Goal: Book appointment/travel/reservation

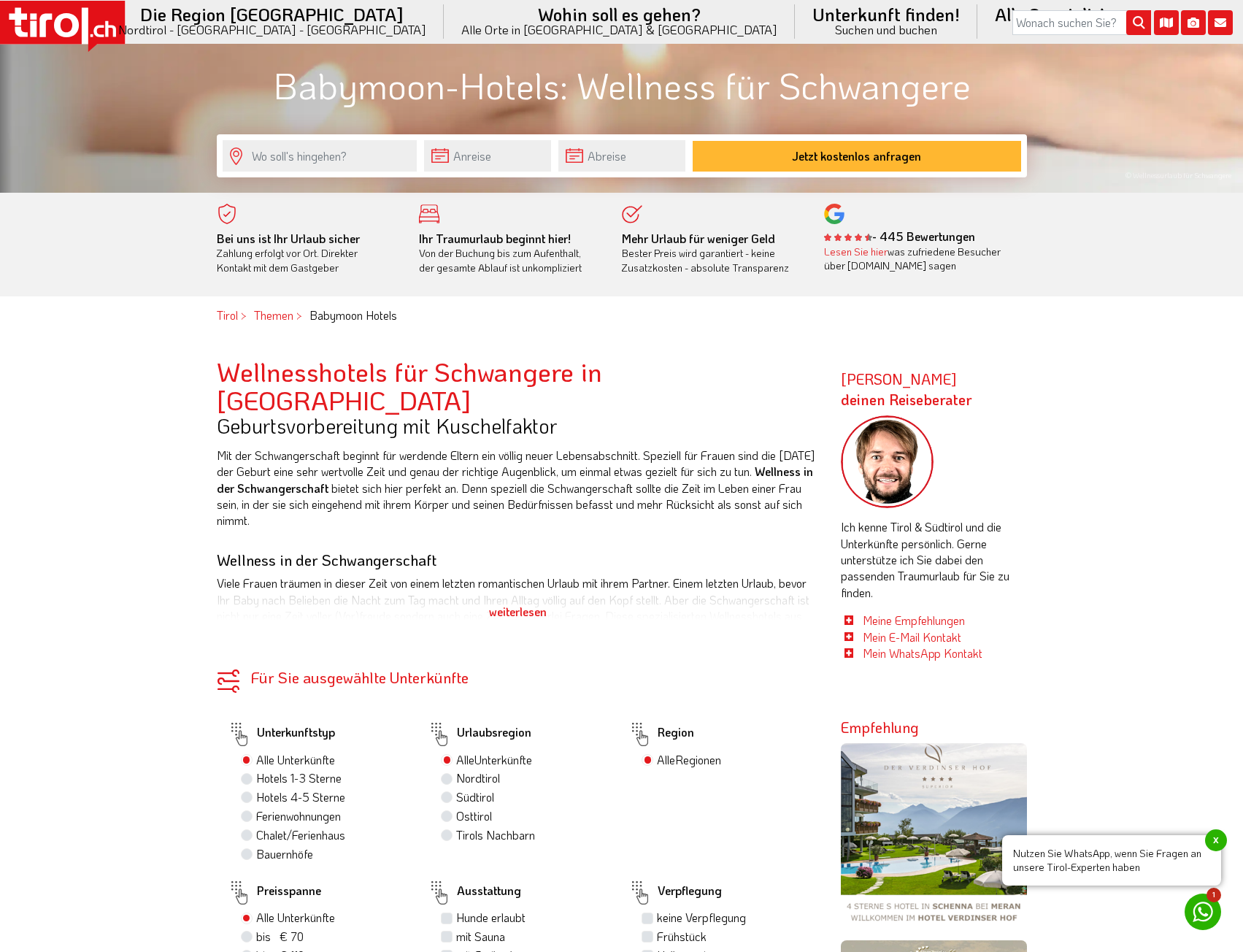
scroll to position [657, 0]
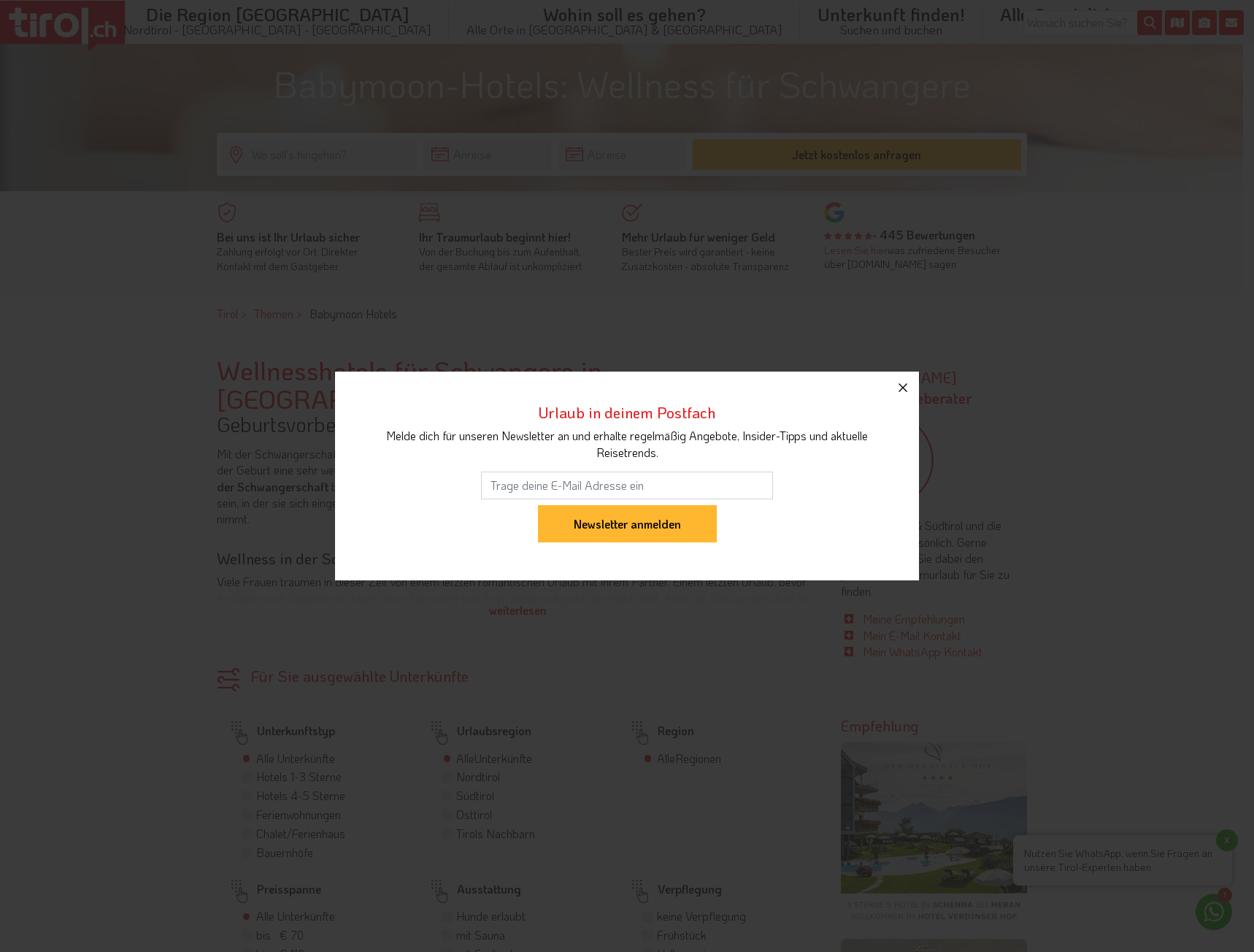
click at [908, 389] on icon "button" at bounding box center [903, 388] width 18 height 18
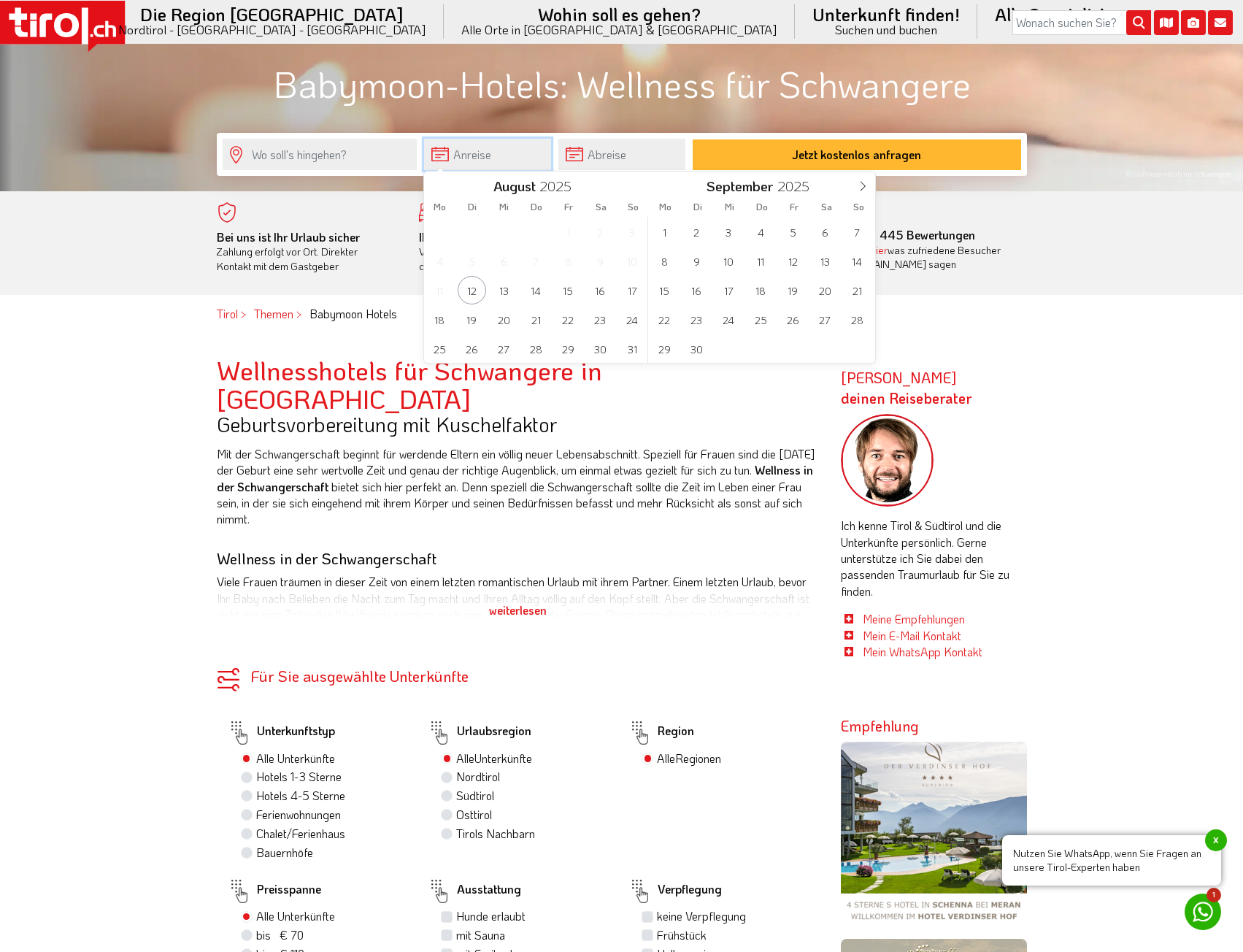
click at [487, 157] on input "text" at bounding box center [488, 155] width 127 height 31
click at [788, 256] on span "12" at bounding box center [793, 261] width 28 height 28
click at [477, 295] on span "16" at bounding box center [472, 290] width 28 height 28
type input "[DATE]"
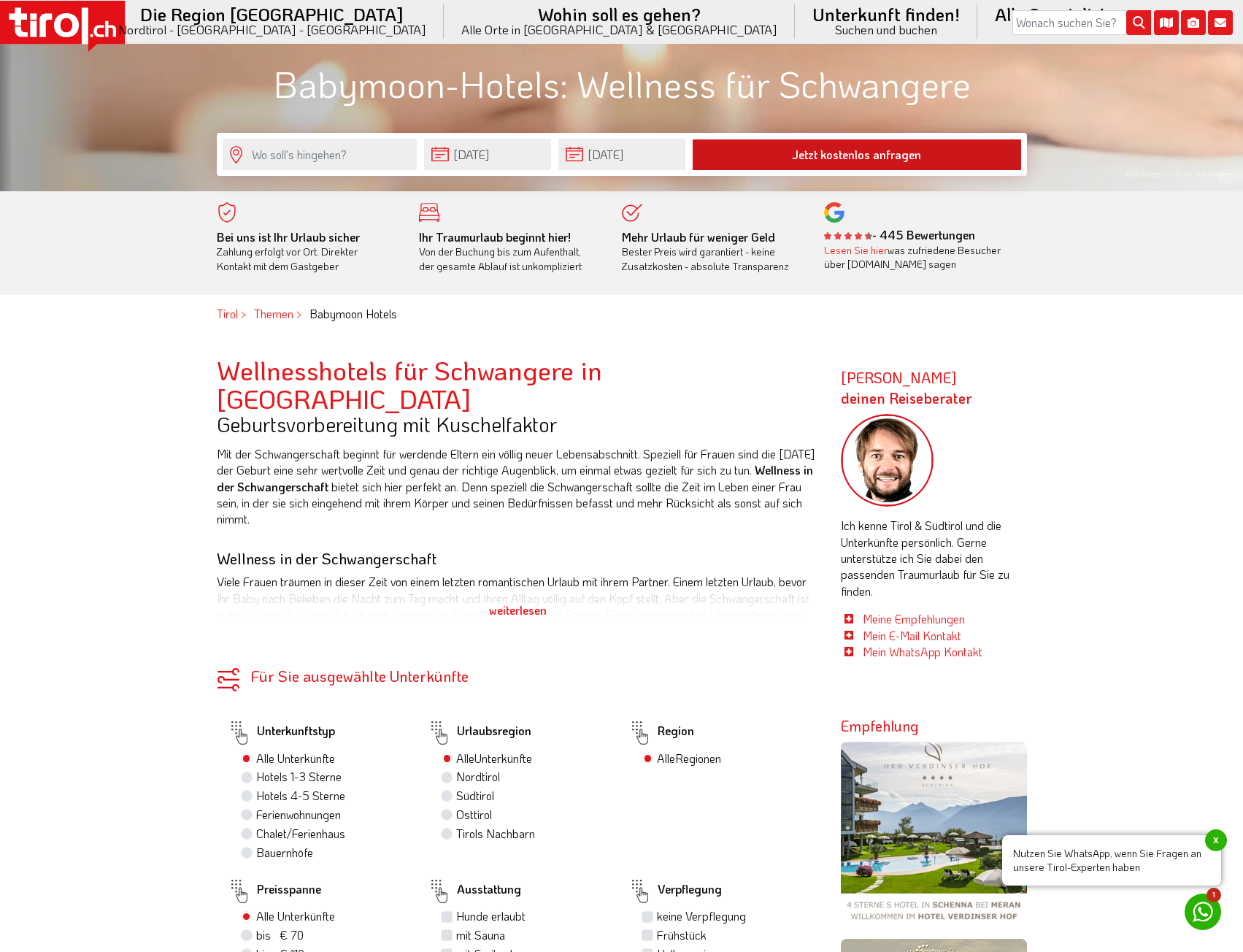
click at [810, 166] on button "Jetzt kostenlos anfragen" at bounding box center [857, 155] width 329 height 30
